Goal: Task Accomplishment & Management: Manage account settings

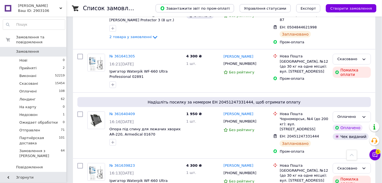
scroll to position [100, 0]
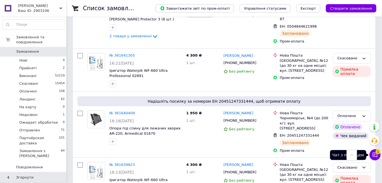
click at [376, 156] on icon at bounding box center [376, 155] width 6 height 6
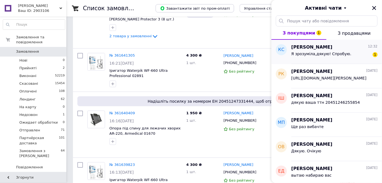
click at [336, 52] on span "Я зрозуміла,дякую! Спробую." at bounding box center [322, 54] width 60 height 4
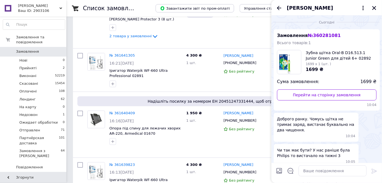
scroll to position [0, 0]
click at [373, 9] on icon "Закрити" at bounding box center [375, 8] width 4 height 4
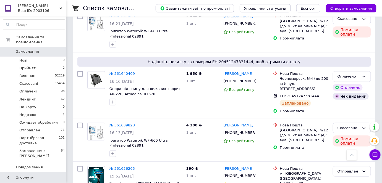
scroll to position [18, 0]
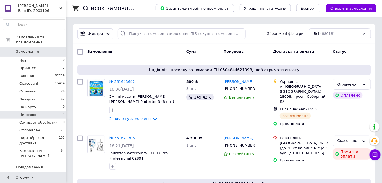
click at [49, 113] on li "Недозвон 1" at bounding box center [34, 115] width 68 height 8
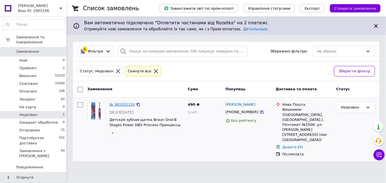
click at [115, 104] on link "№ 361551152" at bounding box center [122, 105] width 25 height 4
click at [44, 64] on li "Прийняті 2" at bounding box center [34, 68] width 68 height 8
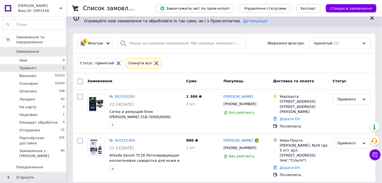
scroll to position [12, 0]
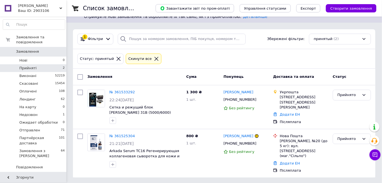
click at [35, 50] on link "Замовлення 0" at bounding box center [34, 51] width 68 height 9
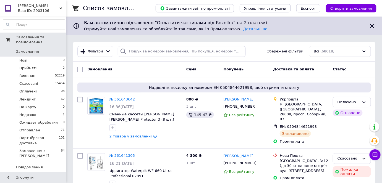
click at [43, 47] on link "Замовлення 0" at bounding box center [34, 51] width 68 height 9
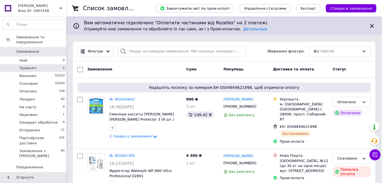
click at [53, 64] on li "Прийняті 2" at bounding box center [34, 68] width 68 height 8
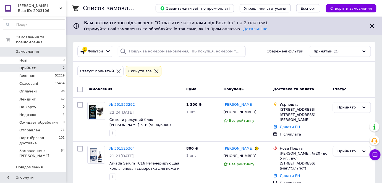
click at [32, 47] on link "Замовлення 0" at bounding box center [34, 51] width 68 height 9
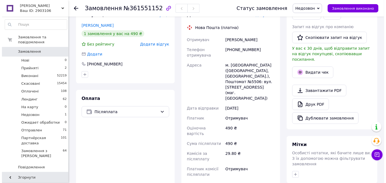
scroll to position [100, 0]
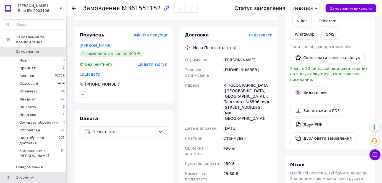
click at [260, 33] on span "Редагувати" at bounding box center [261, 35] width 24 height 4
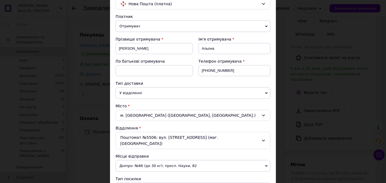
scroll to position [75, 0]
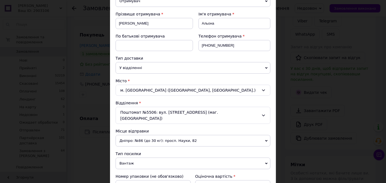
click at [172, 89] on div "м. Вишневе (Київська обл., Бучанський р-н.)" at bounding box center [193, 90] width 155 height 11
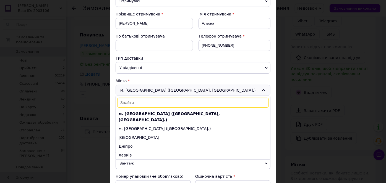
click at [163, 83] on div "Місто м. Вишневе (Київська обл., Бучанський р-н.) м. Вишневе (Київська обл., Бу…" at bounding box center [193, 87] width 155 height 18
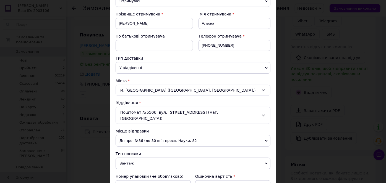
click at [151, 114] on div "Поштомат №5506: вул. Святоюріївська, 11 (маг. АТБ)" at bounding box center [193, 115] width 155 height 17
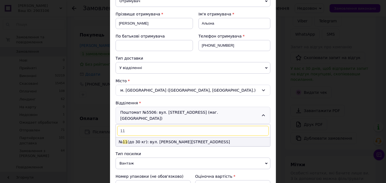
type input "11"
click at [157, 138] on li "№ 11 (до 30 кг): вул. Лесі Українки, 74а" at bounding box center [193, 142] width 154 height 9
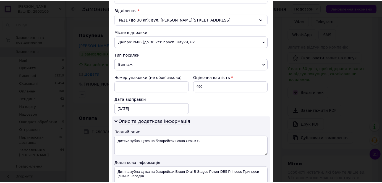
scroll to position [298, 0]
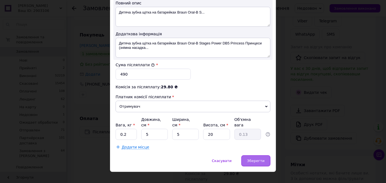
click at [267, 156] on div "Зберегти" at bounding box center [256, 161] width 29 height 11
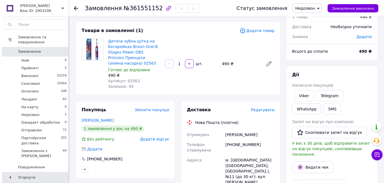
scroll to position [0, 0]
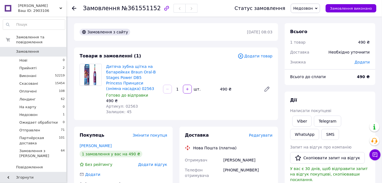
click at [142, 8] on span "№361551152" at bounding box center [141, 8] width 39 height 7
copy span "361551152"
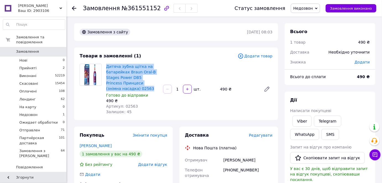
drag, startPoint x: 130, startPoint y: 87, endPoint x: 105, endPoint y: 63, distance: 35.1
click at [105, 63] on div "Дитяча зубна щітка на батарейках Braun Oral-B Stages Power DB5 Princess Принцес…" at bounding box center [132, 89] width 57 height 53
copy link "Дитяча зубна щітка на батарейках Braun Oral-B Stages Power DB5 Princess Принцес…"
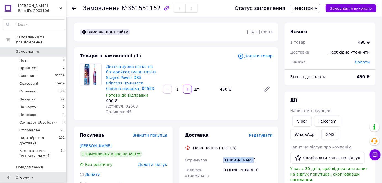
drag, startPoint x: 255, startPoint y: 161, endPoint x: 222, endPoint y: 161, distance: 33.5
copy div "Отримувач Лучук Альона"
click at [268, 136] on span "Редагувати" at bounding box center [261, 135] width 24 height 4
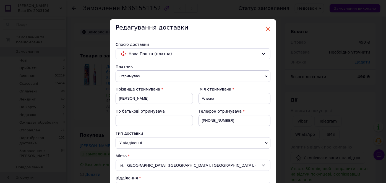
click at [269, 26] on span "×" at bounding box center [268, 28] width 5 height 9
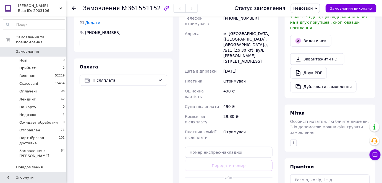
scroll to position [226, 0]
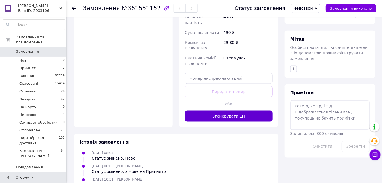
click at [235, 111] on button "Згенерувати ЕН" at bounding box center [229, 116] width 88 height 11
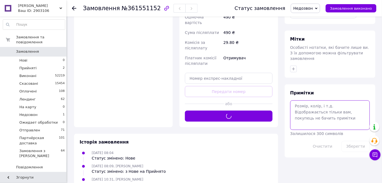
click at [322, 101] on textarea at bounding box center [331, 115] width 80 height 29
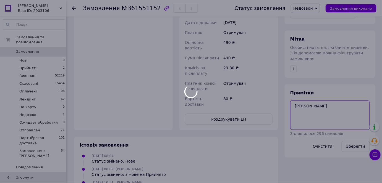
type textarea "Надя"
click at [356, 137] on div at bounding box center [191, 91] width 382 height 183
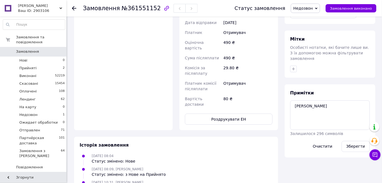
click at [356, 141] on button "Зберегти" at bounding box center [356, 146] width 28 height 11
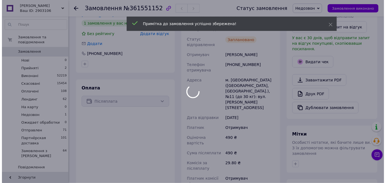
scroll to position [100, 0]
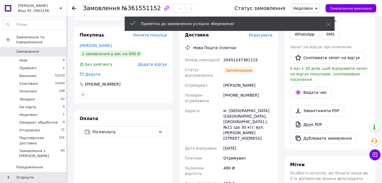
click at [235, 58] on div "20451247381115" at bounding box center [248, 60] width 51 height 10
copy div "20451247381115"
click at [306, 89] on button "Видати чек" at bounding box center [311, 93] width 41 height 12
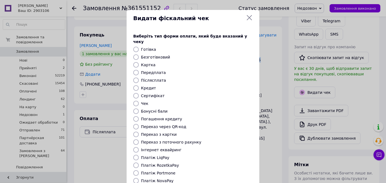
click at [135, 179] on input "Платіж NovaPay" at bounding box center [136, 182] width 6 height 6
radio input "true"
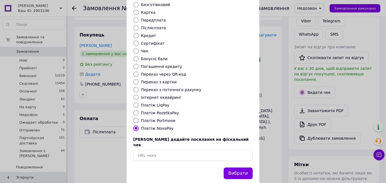
scroll to position [54, 0]
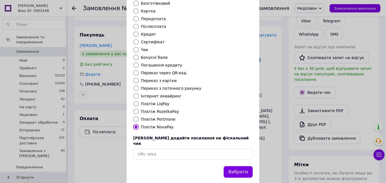
click at [244, 167] on button "Вибрати" at bounding box center [238, 173] width 29 height 12
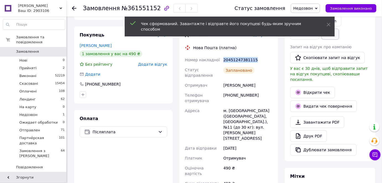
click at [322, 34] on button "SMS" at bounding box center [331, 34] width 18 height 11
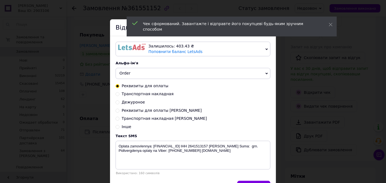
click at [117, 120] on input "Транспортная накладная Надя" at bounding box center [118, 119] width 4 height 4
radio input "true"
radio input "false"
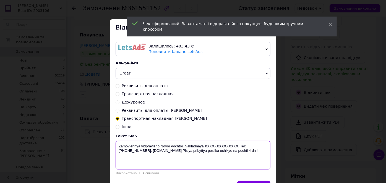
click at [208, 145] on textarea "Zamovlennya vidpravleno Novoi Pochtoi. Nakladnaya XXXXXXXXXXXXXX. Tel: +3805033…" at bounding box center [193, 155] width 155 height 29
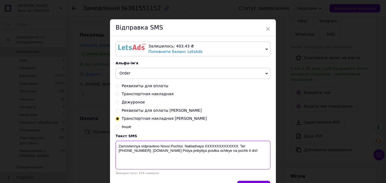
click at [208, 145] on textarea "Zamovlennya vidpravleno Novoi Pochtoi. Nakladnaya XXXXXXXXXXXXXX. Tel: +3805033…" at bounding box center [193, 155] width 155 height 29
paste textarea "20451247381115"
click at [202, 145] on textarea "Zamovlennya vidpravleno Novoi Pochtoi. Nakladnaya 20451247381115. Tel: +3805033…" at bounding box center [193, 155] width 155 height 29
click at [183, 146] on textarea "Zamovlennya vidpravleno Novoi Pochtoi. Nakladna 20451247381115. Tel: +380503351…" at bounding box center [193, 155] width 155 height 29
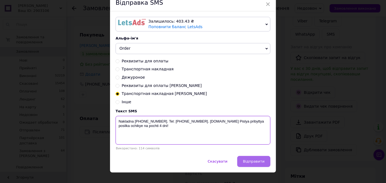
scroll to position [34, 0]
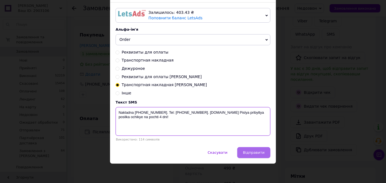
type textarea "Nakladna 20451247381115. Tel: +380503351196. biotrading.com.ua Pislya pribyttya…"
click at [248, 156] on button "Відправити" at bounding box center [253, 153] width 33 height 11
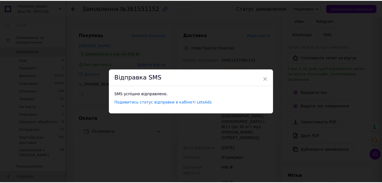
scroll to position [0, 0]
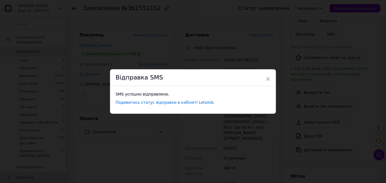
click at [314, 7] on div "× Відправка SMS SMS успішно відправлено. Подивитись статус відправки в кабінеті…" at bounding box center [193, 91] width 386 height 183
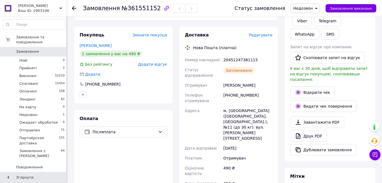
click at [313, 7] on span "Недозвон" at bounding box center [304, 8] width 20 height 4
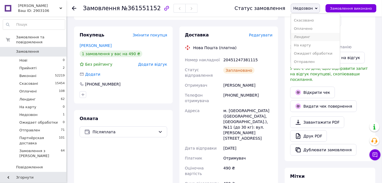
scroll to position [22, 0]
click at [309, 53] on li "Отправлен" at bounding box center [315, 55] width 49 height 8
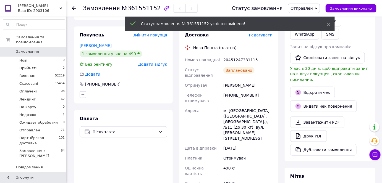
scroll to position [7, 0]
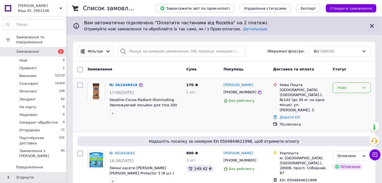
click at [341, 87] on div "Нове" at bounding box center [349, 88] width 22 height 6
click at [346, 101] on li "Прийнято" at bounding box center [353, 99] width 38 height 10
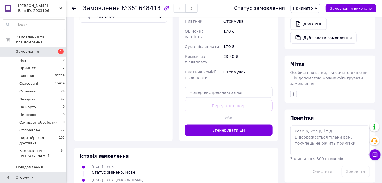
scroll to position [207, 0]
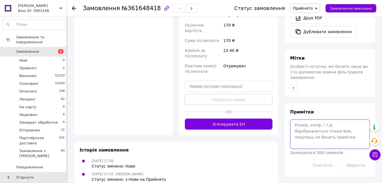
click at [347, 120] on textarea at bounding box center [331, 134] width 80 height 29
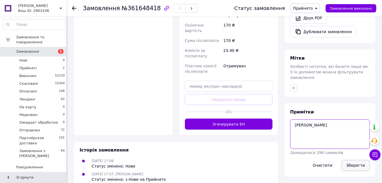
type textarea "Надя"
click at [359, 161] on button "Зберегти" at bounding box center [356, 166] width 28 height 11
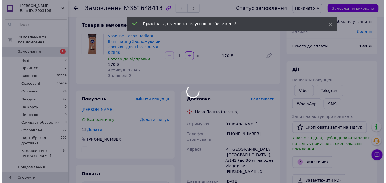
scroll to position [0, 0]
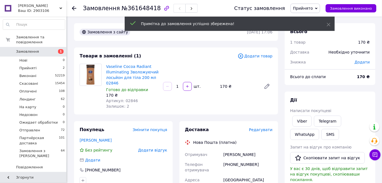
click at [138, 6] on span "№361648418" at bounding box center [141, 8] width 39 height 7
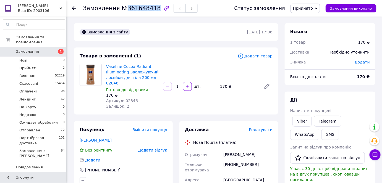
copy span "361648418"
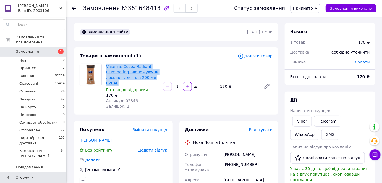
drag, startPoint x: 118, startPoint y: 84, endPoint x: 106, endPoint y: 68, distance: 19.7
click at [106, 68] on span "Vaseline Cocoa Radiant Illuminating Зволожуючий лосьйон для тіла 200 мл 02846" at bounding box center [132, 75] width 53 height 22
copy link "Vaseline Cocoa Radiant Illuminating Зволожуючий лосьйон для тіла 200 мл 02846"
drag, startPoint x: 259, startPoint y: 153, endPoint x: 218, endPoint y: 152, distance: 41.2
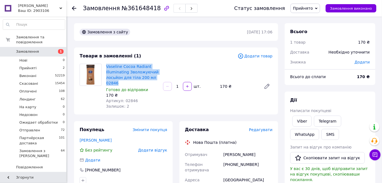
copy div "Отримувач Ілона Демченко"
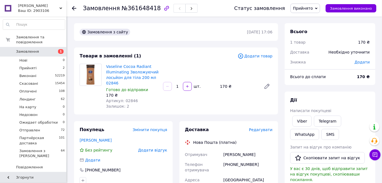
click at [262, 129] on span "Редагувати" at bounding box center [261, 130] width 24 height 4
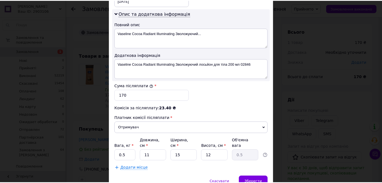
scroll to position [298, 0]
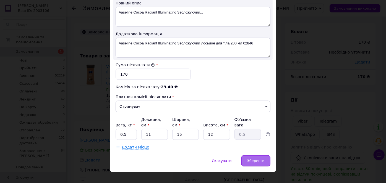
click at [258, 156] on div "Зберегти" at bounding box center [256, 161] width 29 height 11
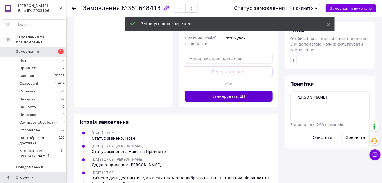
click at [232, 91] on button "Згенерувати ЕН" at bounding box center [229, 96] width 88 height 11
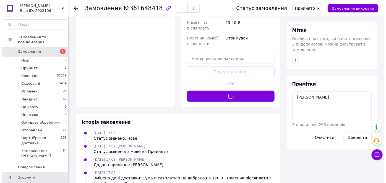
scroll to position [109, 0]
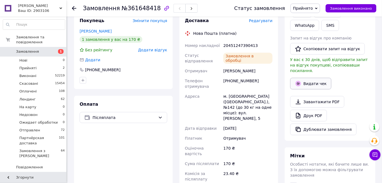
click at [316, 78] on button "Видати чек" at bounding box center [311, 84] width 41 height 12
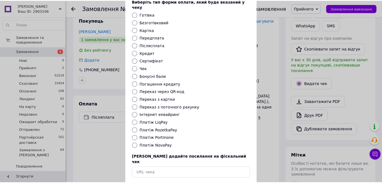
scroll to position [54, 0]
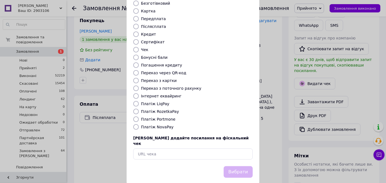
click at [138, 125] on input "Платіж NovaPay" at bounding box center [136, 128] width 6 height 6
radio input "true"
click at [241, 167] on button "Вибрати" at bounding box center [238, 173] width 29 height 12
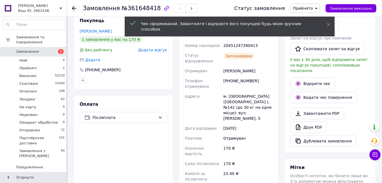
drag, startPoint x: 223, startPoint y: 45, endPoint x: 235, endPoint y: 42, distance: 13.0
click at [223, 45] on div "20451247390413" at bounding box center [248, 46] width 51 height 10
click at [238, 44] on div "20451247390413" at bounding box center [248, 46] width 51 height 10
copy div "20451247390413"
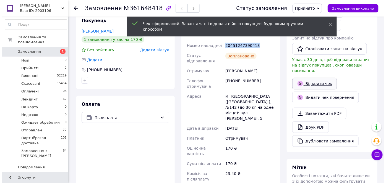
scroll to position [34, 0]
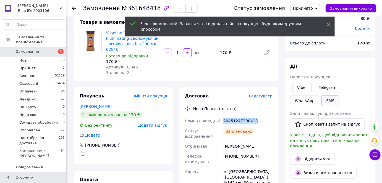
click at [322, 99] on button "SMS" at bounding box center [331, 100] width 18 height 11
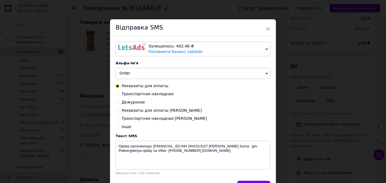
click at [116, 120] on input "Транспортная накладная [PERSON_NAME]" at bounding box center [118, 119] width 4 height 4
radio input "true"
radio input "false"
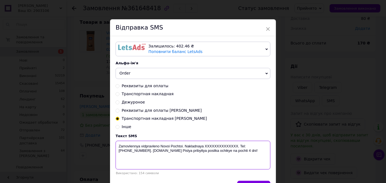
click at [223, 147] on textarea "Zamovlennya vidpravleno Novoi Pochtoi. Nakladnaya XXXXXXXXXXXXXX. Tel: [PHONE_N…" at bounding box center [193, 155] width 155 height 29
paste textarea "20451247390413"
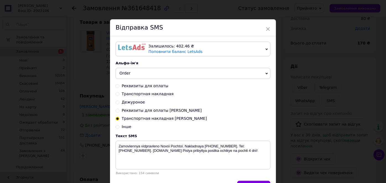
click at [202, 141] on div "Текст SMS Zamovlennya vidpravleno Novoi Pochtoi. Nakladnaya 20451247390413. Tel…" at bounding box center [193, 154] width 155 height 41
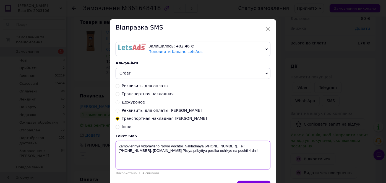
click at [202, 146] on textarea "Zamovlennya vidpravleno Novoi Pochtoi. Nakladnaya 20451247390413. Tel: +3805033…" at bounding box center [193, 155] width 155 height 29
click at [184, 144] on textarea "Zamovlennya vidpravleno Novoi Pochtoi. Nakladna 20451247390413. Tel: +380503351…" at bounding box center [193, 155] width 155 height 29
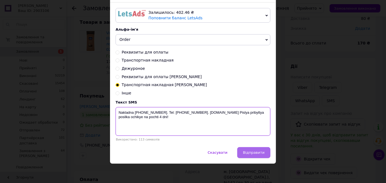
type textarea "Nakladna 20451247390413. Tel: +380503351196. biotrading.com.ua Pislya pribyttya…"
click at [249, 151] on button "Відправити" at bounding box center [253, 153] width 33 height 11
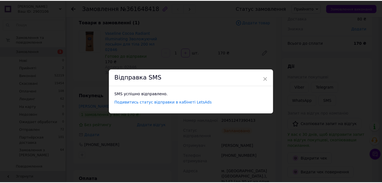
scroll to position [0, 0]
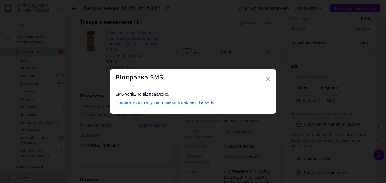
click at [312, 12] on div "× Відправка SMS SMS успішно відправлено. Подивитись статус відправки в кабінеті…" at bounding box center [193, 91] width 386 height 183
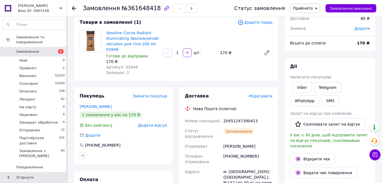
click at [312, 12] on span "Прийнято" at bounding box center [306, 8] width 30 height 9
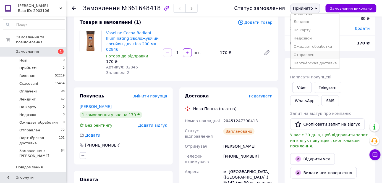
click at [311, 56] on li "Отправлен" at bounding box center [315, 55] width 49 height 8
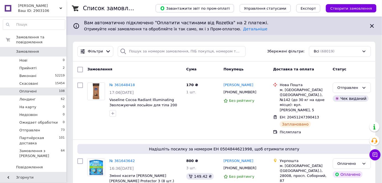
click at [30, 89] on span "Оплачені" at bounding box center [27, 91] width 17 height 5
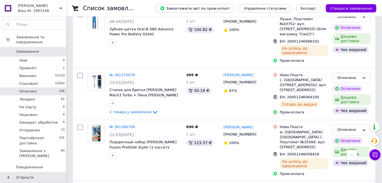
scroll to position [1166, 0]
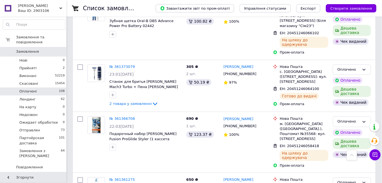
click at [27, 49] on link "Замовлення 0" at bounding box center [34, 51] width 68 height 9
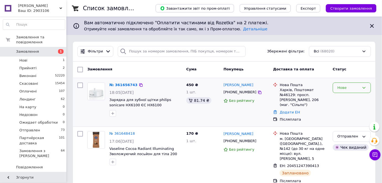
click at [347, 91] on div "Нове" at bounding box center [352, 88] width 38 height 11
click at [341, 100] on li "Прийнято" at bounding box center [353, 99] width 38 height 10
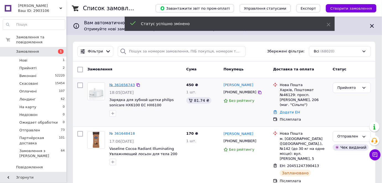
click at [124, 84] on link "№ 361656743" at bounding box center [122, 85] width 25 height 4
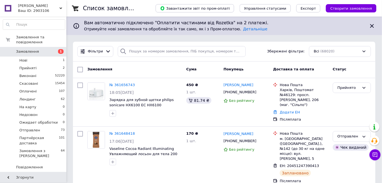
click at [19, 49] on span "Замовлення" at bounding box center [27, 51] width 23 height 5
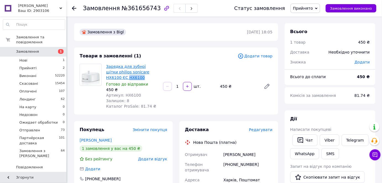
drag, startPoint x: 123, startPoint y: 79, endPoint x: 106, endPoint y: 78, distance: 16.6
click at [106, 78] on span "Зарядка для зубної щітки philips sonicare HX6100 ЄС HX6100" at bounding box center [132, 72] width 53 height 17
copy link "HX6100"
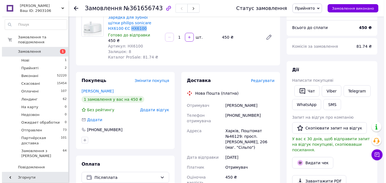
scroll to position [50, 0]
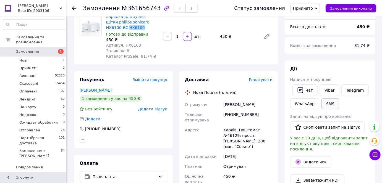
click at [329, 102] on button "SMS" at bounding box center [331, 104] width 18 height 11
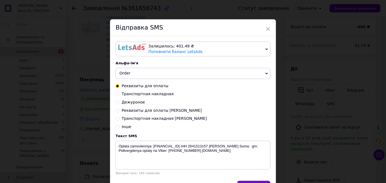
click at [116, 112] on input "Реквизиты для оплаты [PERSON_NAME]" at bounding box center [118, 110] width 4 height 4
radio input "true"
radio input "false"
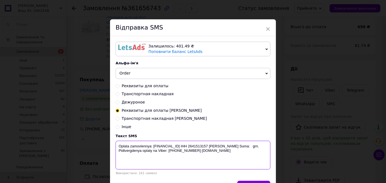
click at [160, 154] on textarea "Oplata zamovlennya: UA543052990000026000050250955 IHH 2641513157 ФОП Олійниченк…" at bounding box center [193, 155] width 155 height 29
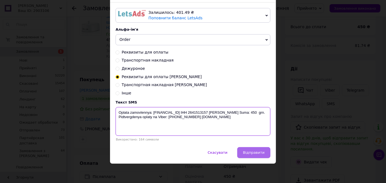
type textarea "Oplata zamovlennya: UA543052990000026000050250955 IHH 2641513157 ФОП Олійниченк…"
click at [254, 153] on span "Відправити" at bounding box center [254, 153] width 22 height 4
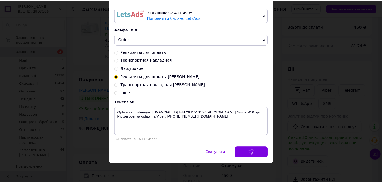
scroll to position [0, 0]
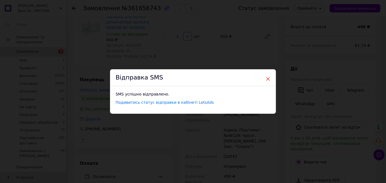
click at [267, 79] on span "×" at bounding box center [268, 78] width 5 height 9
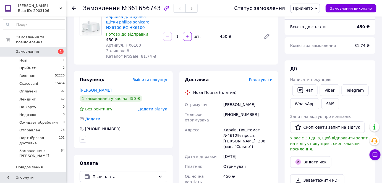
click at [313, 8] on span "Прийнято" at bounding box center [303, 8] width 20 height 4
click at [311, 52] on li "На карту" at bounding box center [315, 52] width 49 height 8
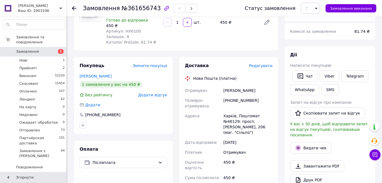
scroll to position [176, 0]
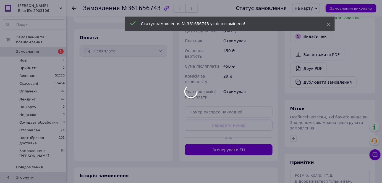
click at [95, 54] on div at bounding box center [191, 91] width 382 height 183
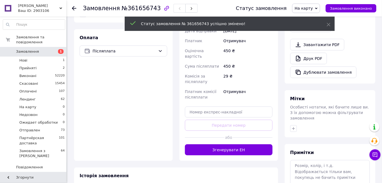
click at [95, 54] on div "Післяплата" at bounding box center [124, 51] width 88 height 11
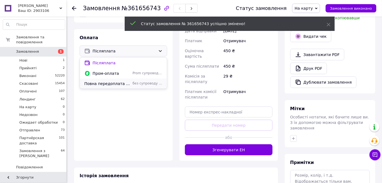
click at [100, 83] on span "Повна передоплата Приват24" at bounding box center [107, 84] width 46 height 6
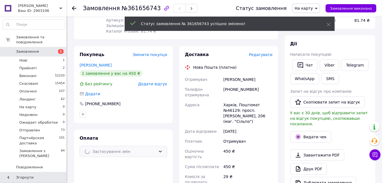
scroll to position [0, 0]
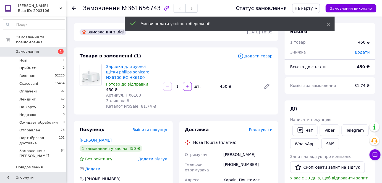
click at [136, 10] on span "№361656743" at bounding box center [141, 8] width 39 height 7
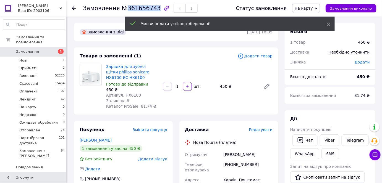
copy span "361656743"
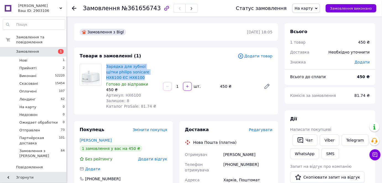
drag, startPoint x: 121, startPoint y: 77, endPoint x: 105, endPoint y: 66, distance: 19.7
click at [105, 66] on div "Зарядка для зубної щітки philips sonicare HX6100 ЄС HX6100 Готово до відправки …" at bounding box center [132, 87] width 57 height 48
copy link "Зарядка для зубної щітки philips sonicare HX6100 ЄС HX6100"
drag, startPoint x: 257, startPoint y: 152, endPoint x: 221, endPoint y: 152, distance: 35.7
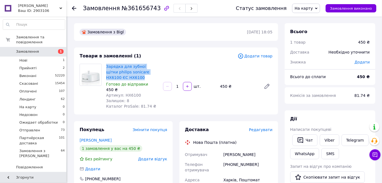
copy div "Отримувач Ярошенко Денис"
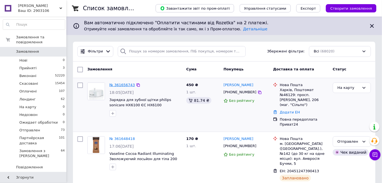
click at [115, 86] on link "№ 361656743" at bounding box center [122, 85] width 25 height 4
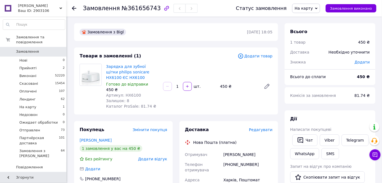
click at [268, 131] on span "Редагувати" at bounding box center [261, 130] width 24 height 4
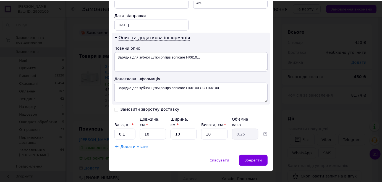
scroll to position [254, 0]
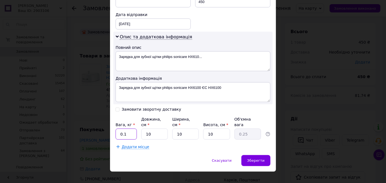
click at [130, 129] on input "0.1" at bounding box center [126, 134] width 21 height 11
type input "0.5"
click at [154, 129] on input "10" at bounding box center [154, 134] width 27 height 11
type input "1"
type input "0.1"
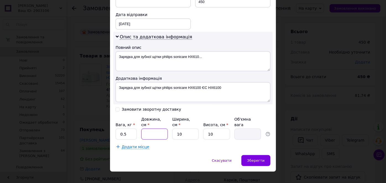
type input "2"
type input "0.1"
type input "20"
type input "0.5"
type input "20"
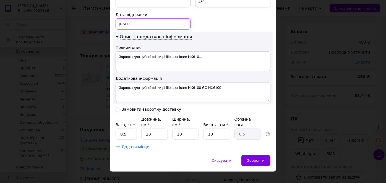
click at [137, 19] on div "[DATE] < 2025 > < Сентябрь > Пн Вт Ср Чт Пт Сб Вс 1 2 3 4 5 6 7 8 9 10 11 12 13…" at bounding box center [153, 24] width 75 height 11
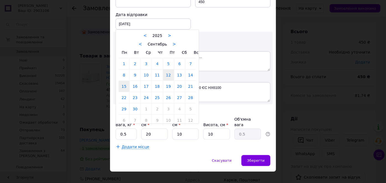
click at [124, 84] on link "15" at bounding box center [124, 86] width 11 height 11
type input "[DATE]"
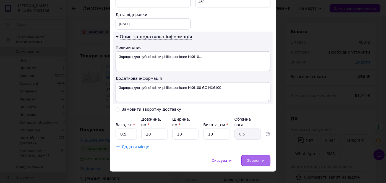
drag, startPoint x: 264, startPoint y: 159, endPoint x: 264, endPoint y: 155, distance: 4.2
click at [264, 159] on div "Скасувати   Зберегти" at bounding box center [193, 164] width 166 height 17
click at [264, 156] on div "Зберегти" at bounding box center [256, 161] width 29 height 11
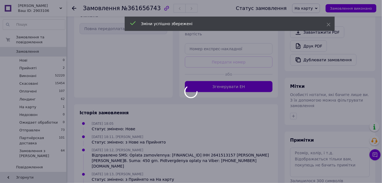
scroll to position [201, 0]
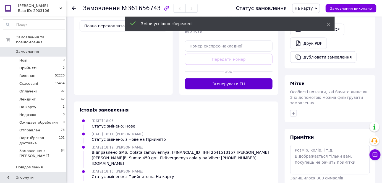
click at [232, 79] on button "Згенерувати ЕН" at bounding box center [229, 84] width 88 height 11
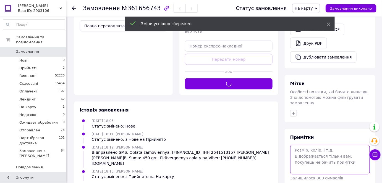
click at [302, 146] on textarea at bounding box center [331, 159] width 80 height 29
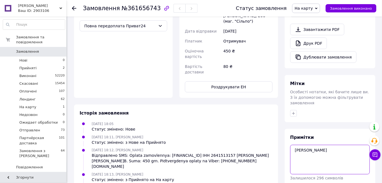
type textarea "[PERSON_NAME]"
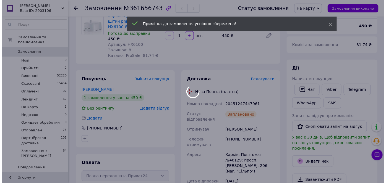
scroll to position [50, 0]
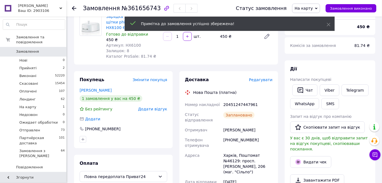
click at [237, 105] on div "20451247447961" at bounding box center [248, 105] width 51 height 10
copy div "20451247447961"
click at [337, 104] on button "SMS" at bounding box center [331, 104] width 18 height 11
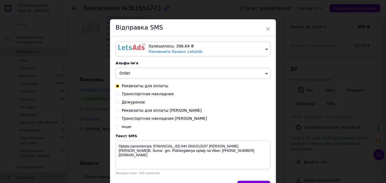
click at [115, 121] on div "Залишилось: 396.64 ₴ Поповнити баланс LetsAds Підключити SMSClub Альфа-ім'я Ord…" at bounding box center [193, 108] width 166 height 145
click at [118, 120] on input "Транспортная накладная [PERSON_NAME]" at bounding box center [118, 119] width 4 height 4
radio input "true"
radio input "false"
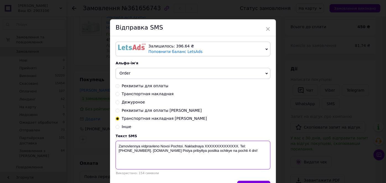
click at [210, 148] on textarea "Zamovlennya vidpravleno Novoi Pochtoi. Nakladnaya XXXXXXXXXXXXXX. Tel: [PHONE_N…" at bounding box center [193, 155] width 155 height 29
paste textarea "20451247447961"
click at [200, 143] on textarea "Zamovlennya vidpravleno Novoi Pochtoi. Nakladnaya [PHONE_NUMBER]. Tel: [PHONE_N…" at bounding box center [193, 155] width 155 height 29
click at [184, 144] on textarea "Zamovlennya vidpravleno Novoi Pochtoi. Nakladna [PHONE_NUMBER]. Tel: [PHONE_NUM…" at bounding box center [193, 155] width 155 height 29
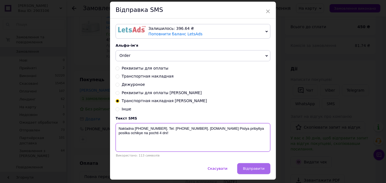
scroll to position [34, 0]
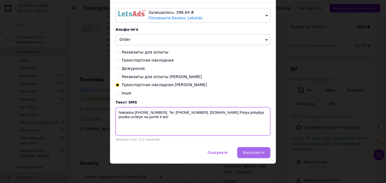
type textarea "Nakladna [PHONE_NUMBER]. Tel: [PHONE_NUMBER]. [DOMAIN_NAME] Pislya pribyttya po…"
click at [252, 155] on span "Відправити" at bounding box center [254, 153] width 22 height 4
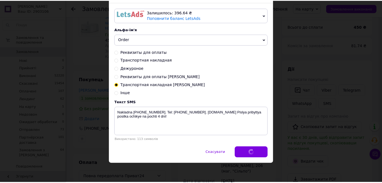
scroll to position [0, 0]
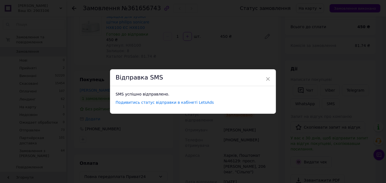
click at [340, 10] on div "× Відправка SMS SMS успішно відправлено. Подивитись статус відправки в кабінеті…" at bounding box center [193, 91] width 386 height 183
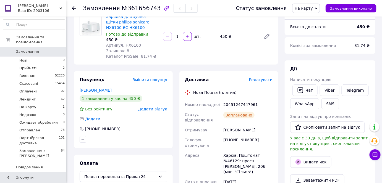
click at [340, 10] on span "Замовлення виконано" at bounding box center [351, 8] width 42 height 4
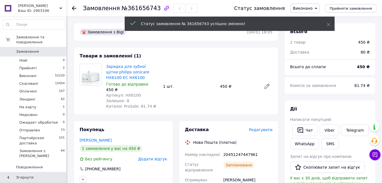
click at [41, 49] on span "Замовлення" at bounding box center [33, 51] width 35 height 5
